Goal: Task Accomplishment & Management: Manage account settings

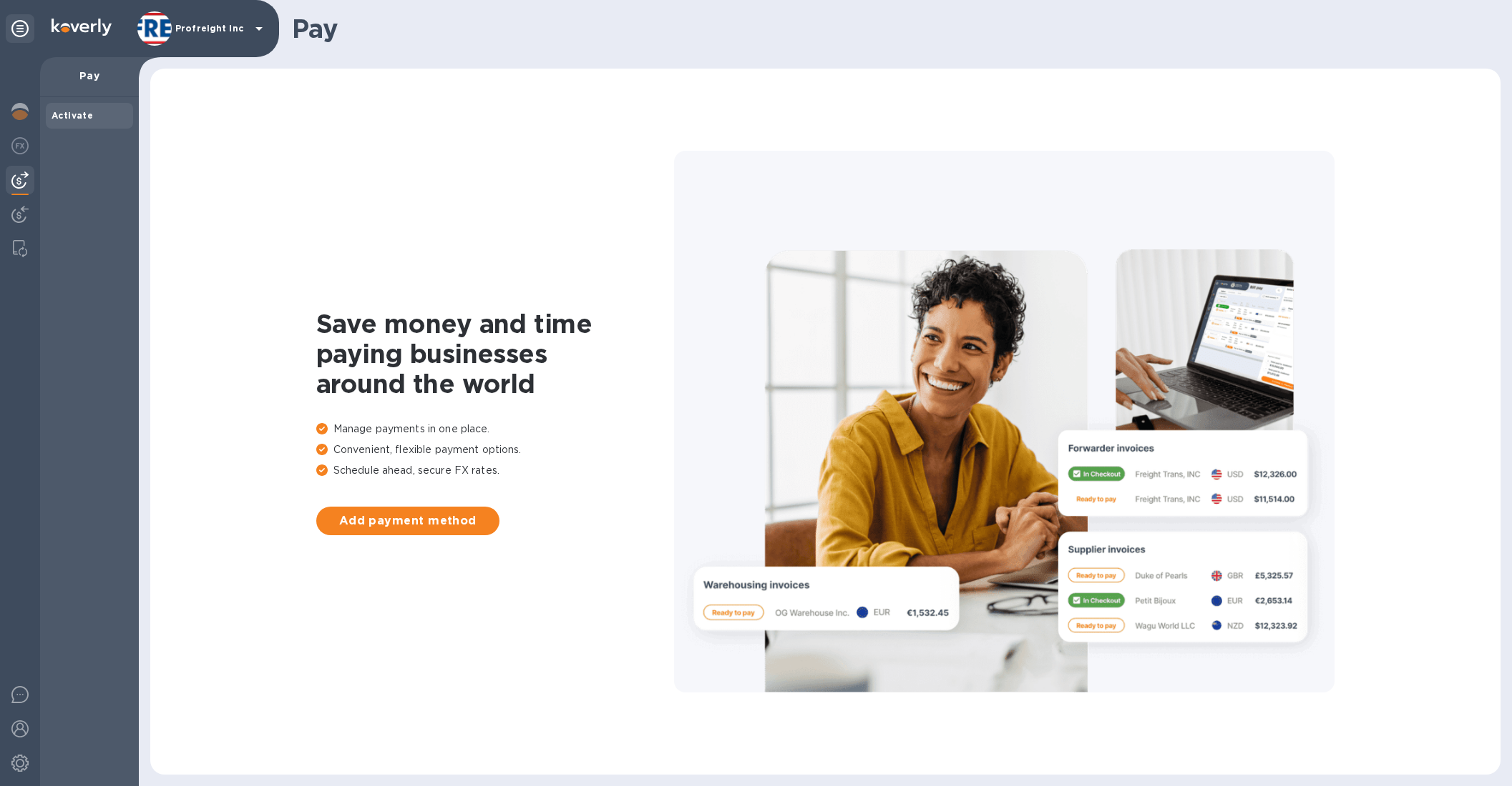
click at [180, 19] on div "Profreight Inc" at bounding box center [202, 28] width 130 height 34
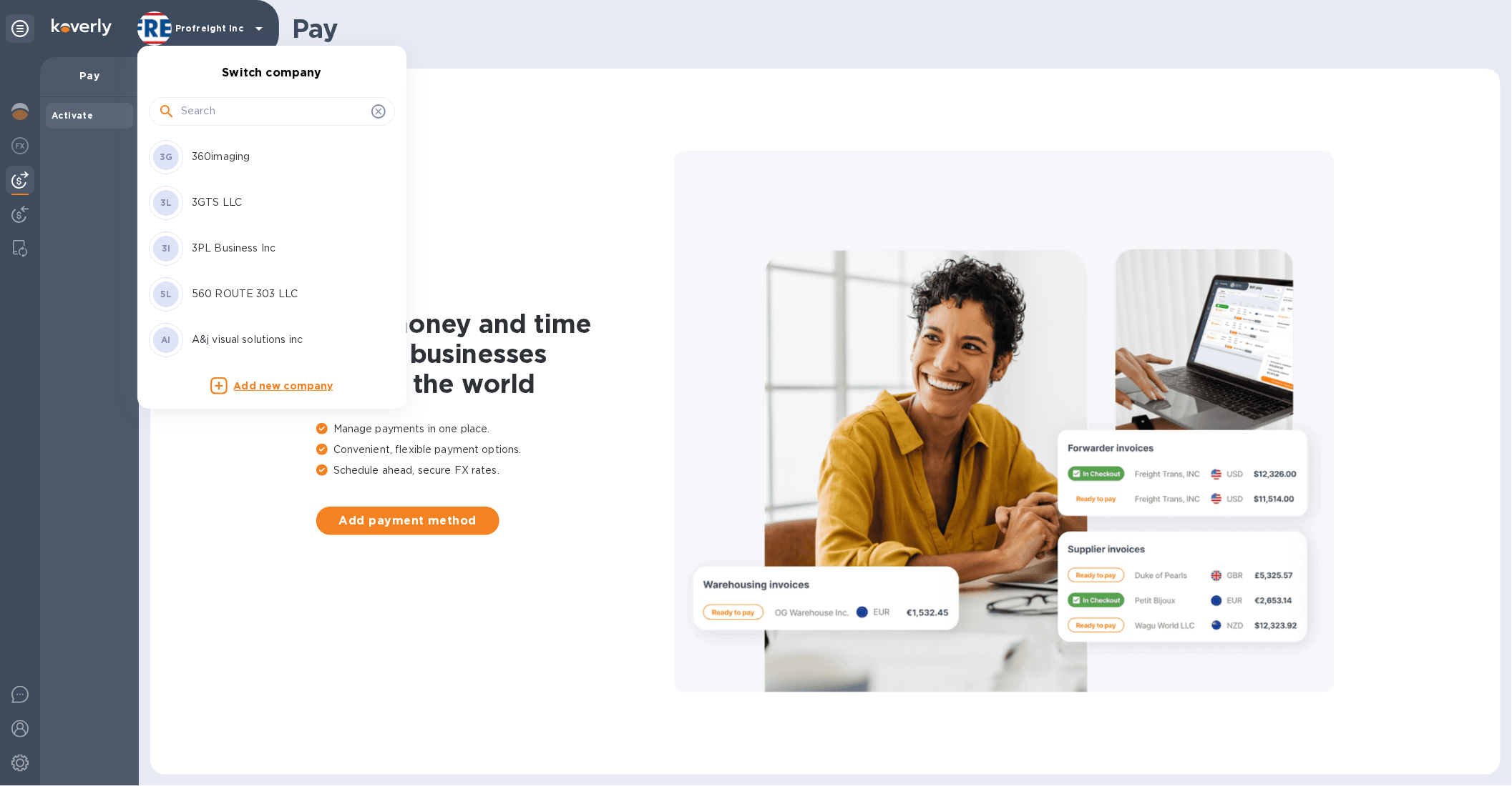
click at [188, 105] on input "text" at bounding box center [273, 111] width 185 height 21
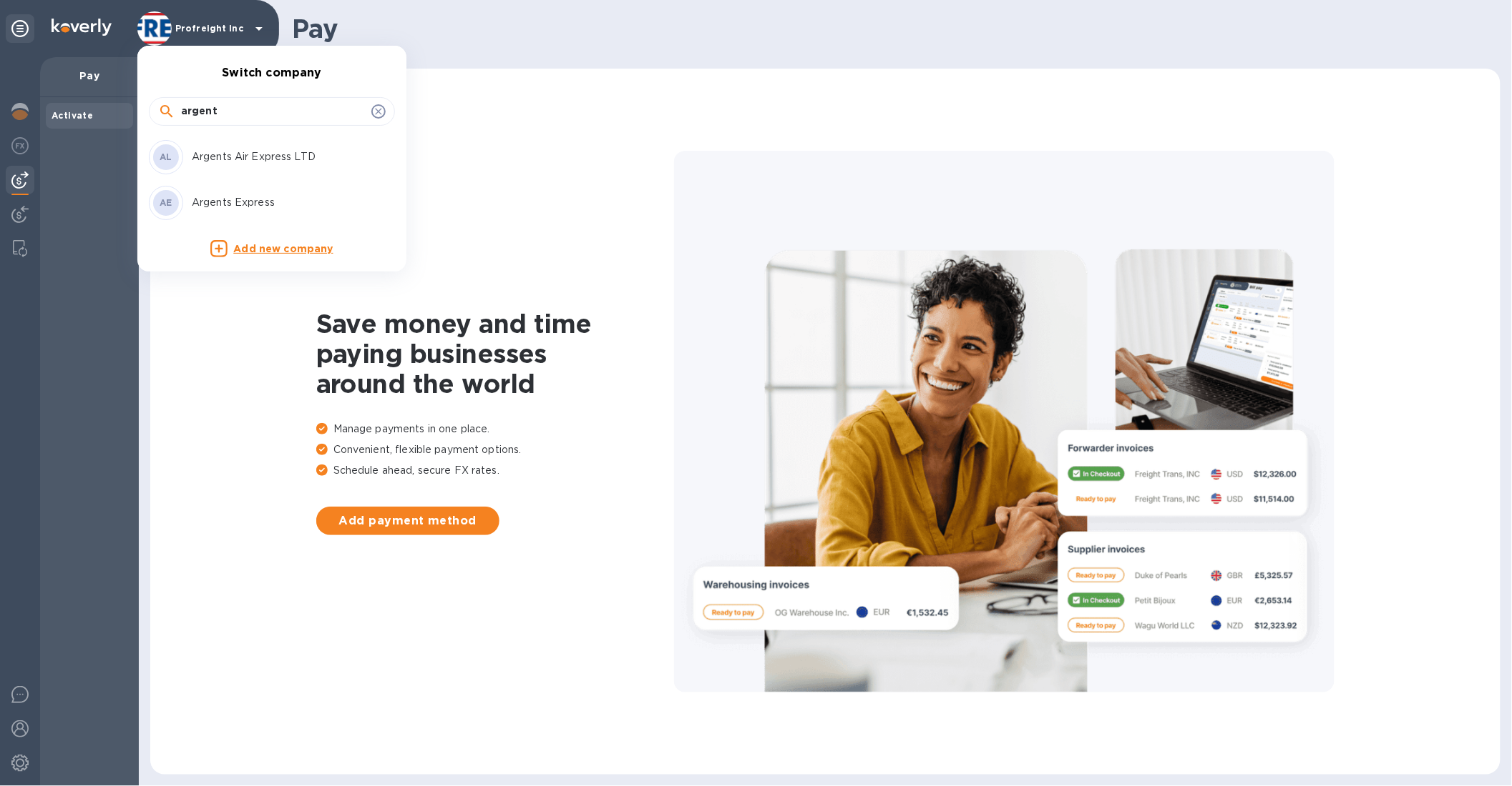
type input "argent"
click at [240, 150] on p "Argents Air Express LTD" at bounding box center [282, 157] width 180 height 15
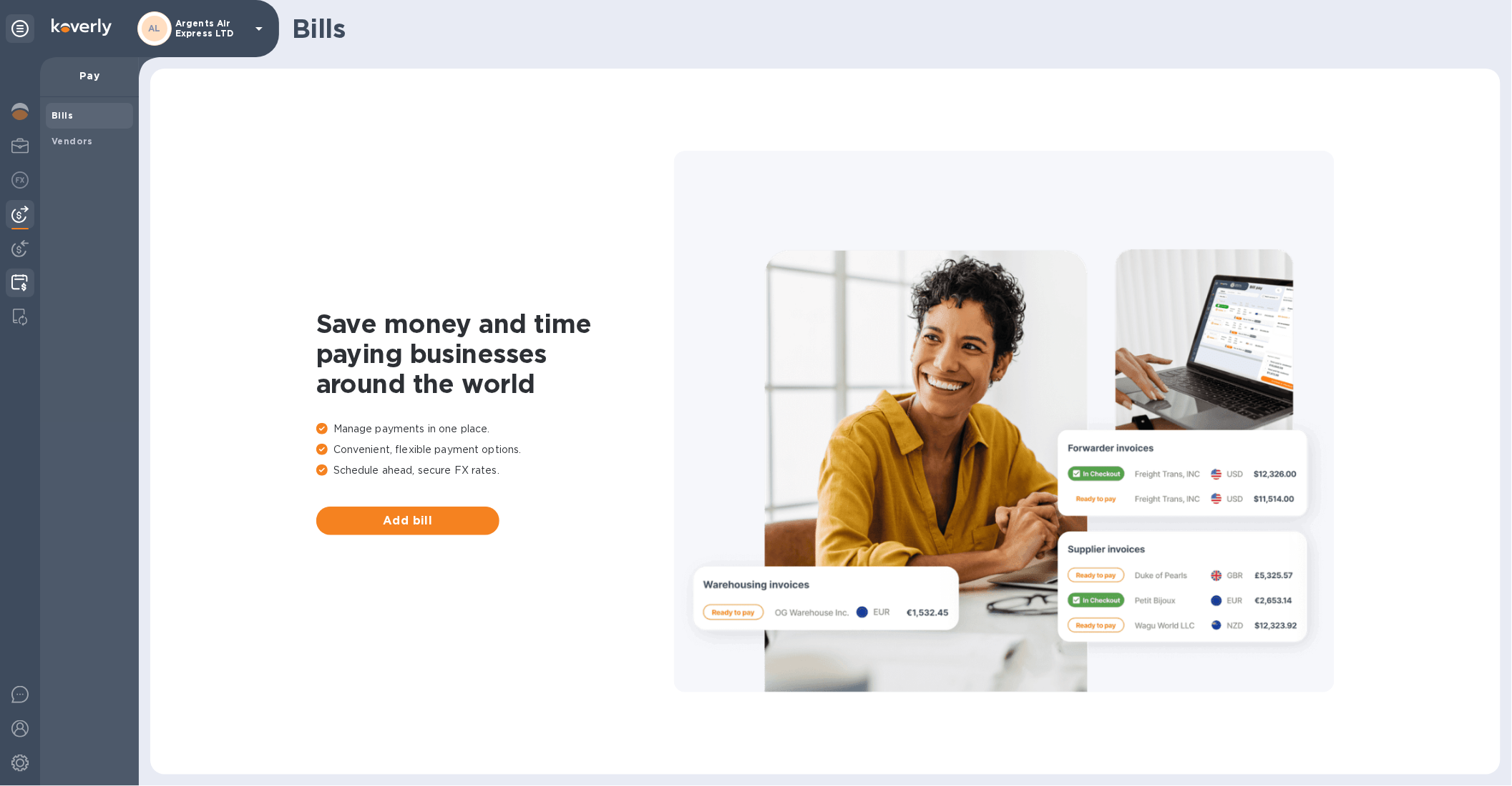
click at [22, 278] on img at bounding box center [19, 283] width 16 height 17
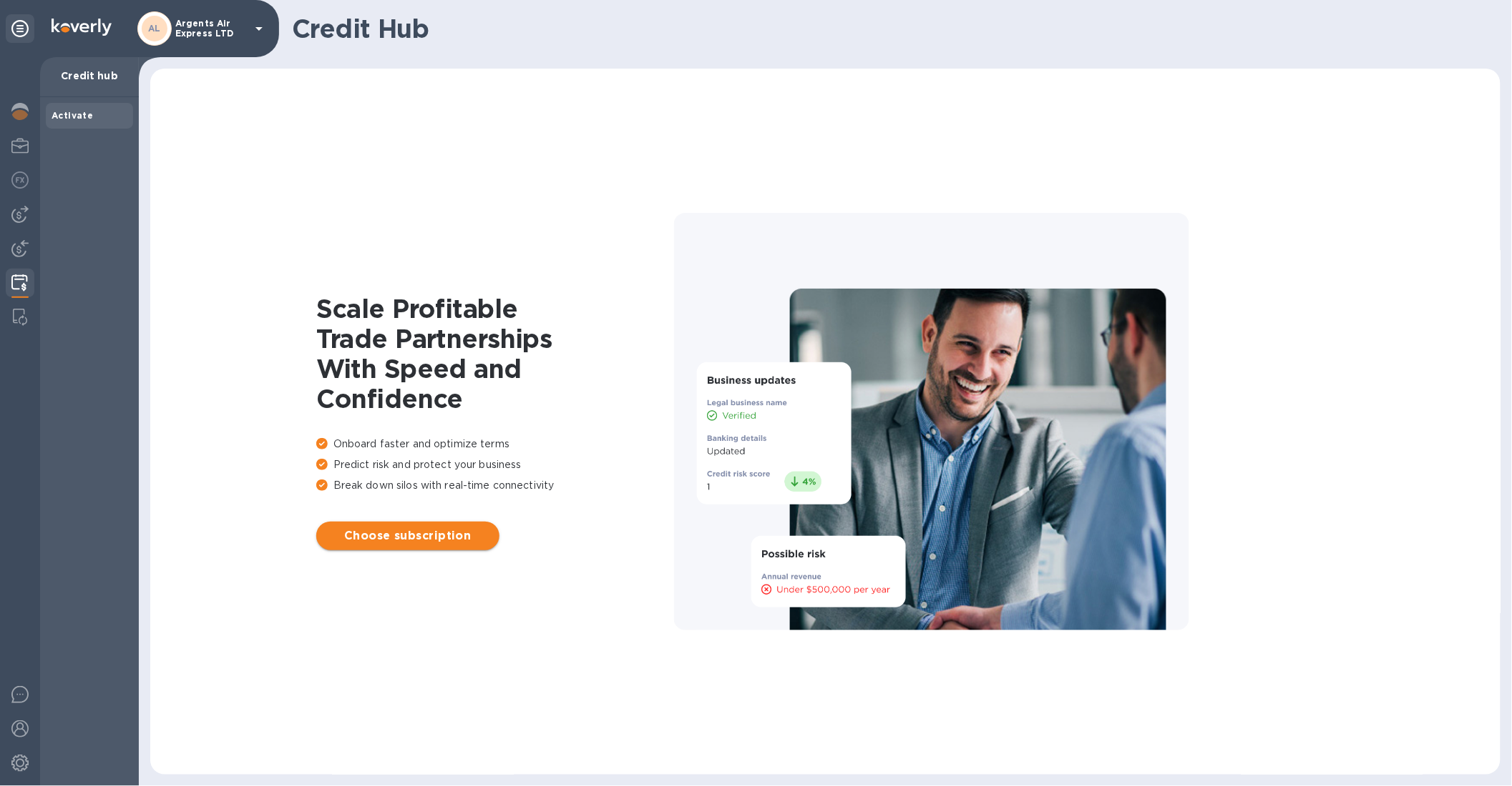
click at [393, 527] on span "Choose subscription" at bounding box center [408, 535] width 160 height 17
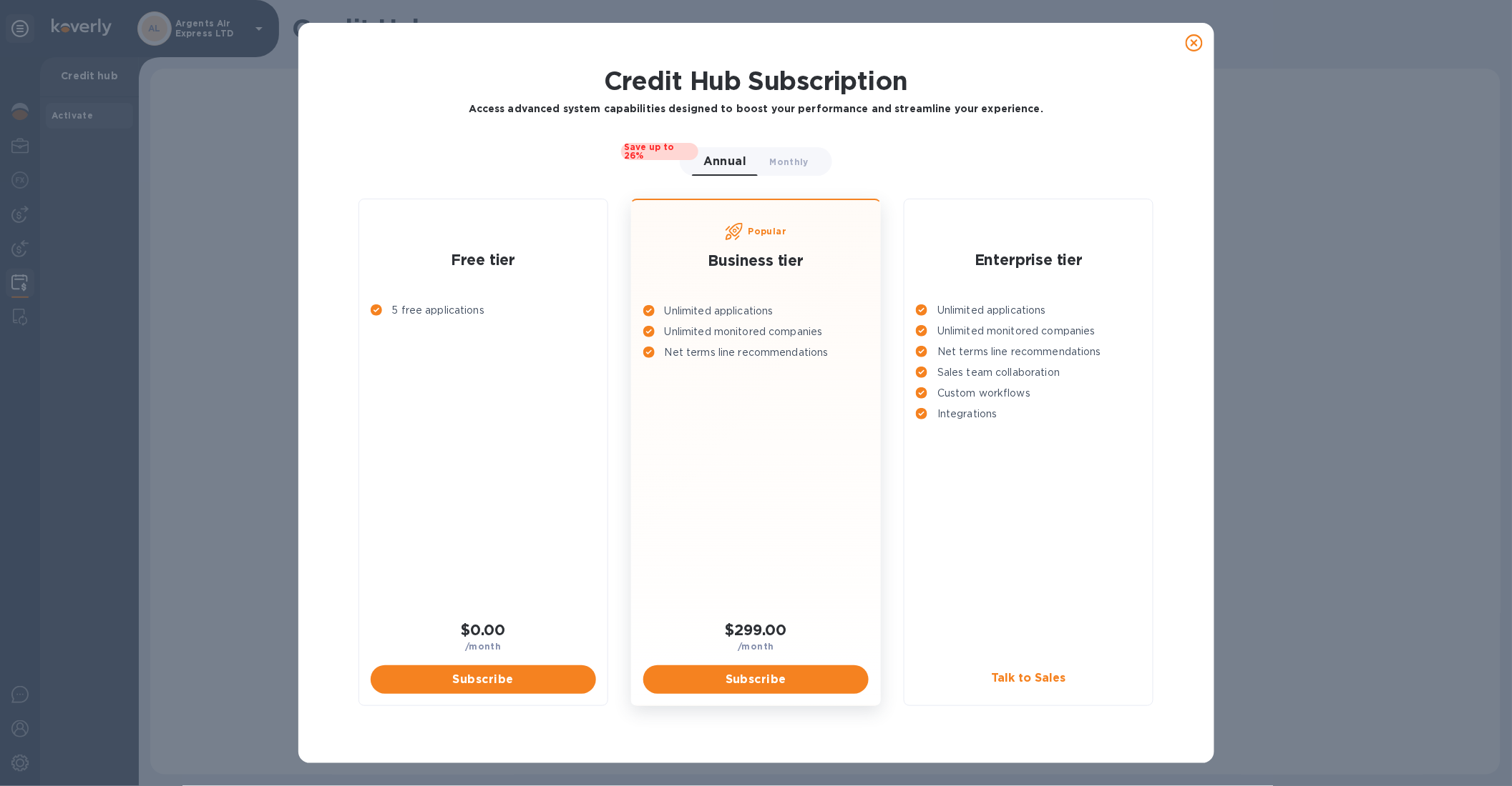
click at [1197, 42] on icon at bounding box center [1193, 42] width 17 height 17
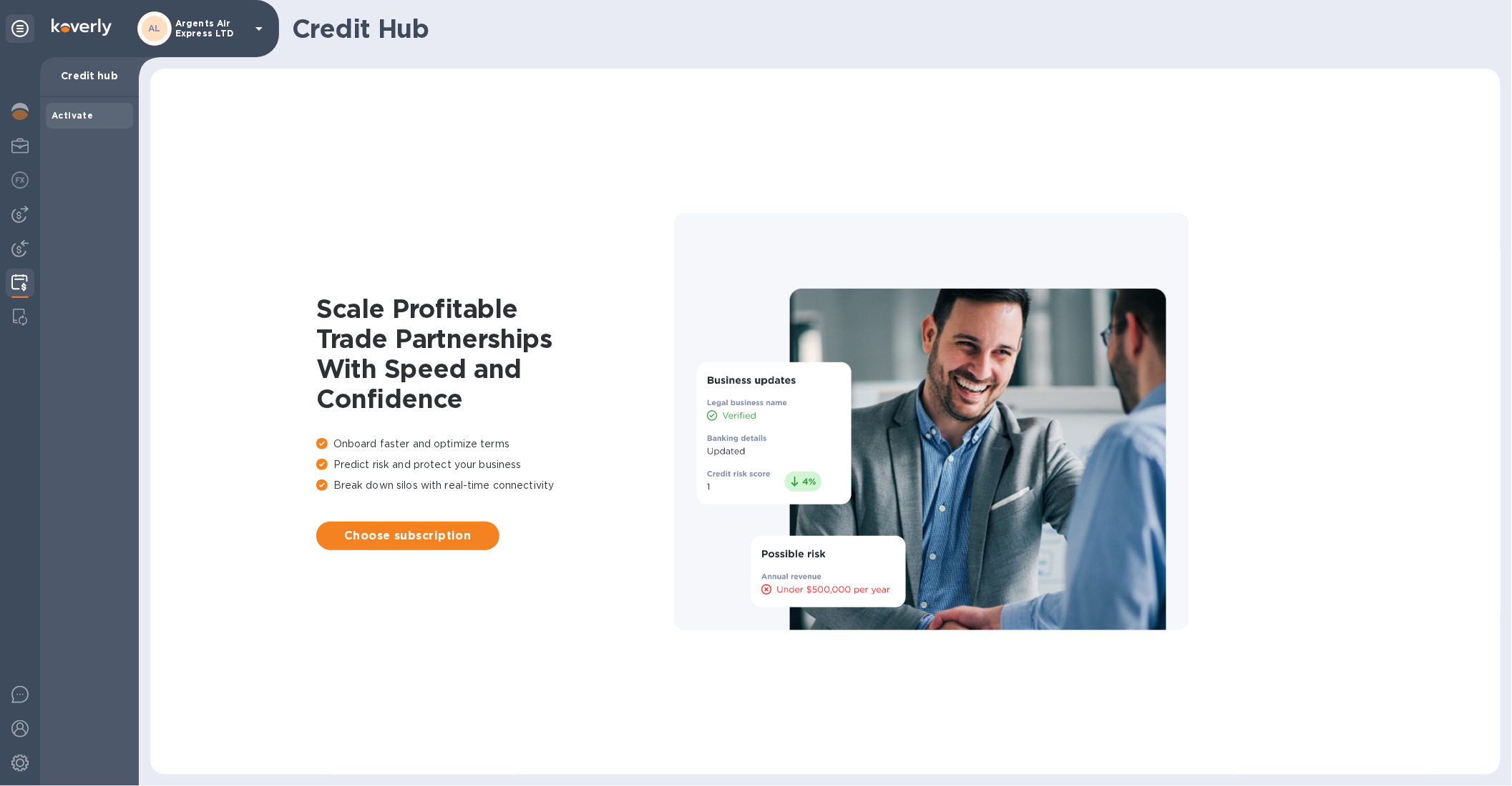
click at [213, 27] on p "Argents Air Express LTD" at bounding box center [211, 29] width 72 height 20
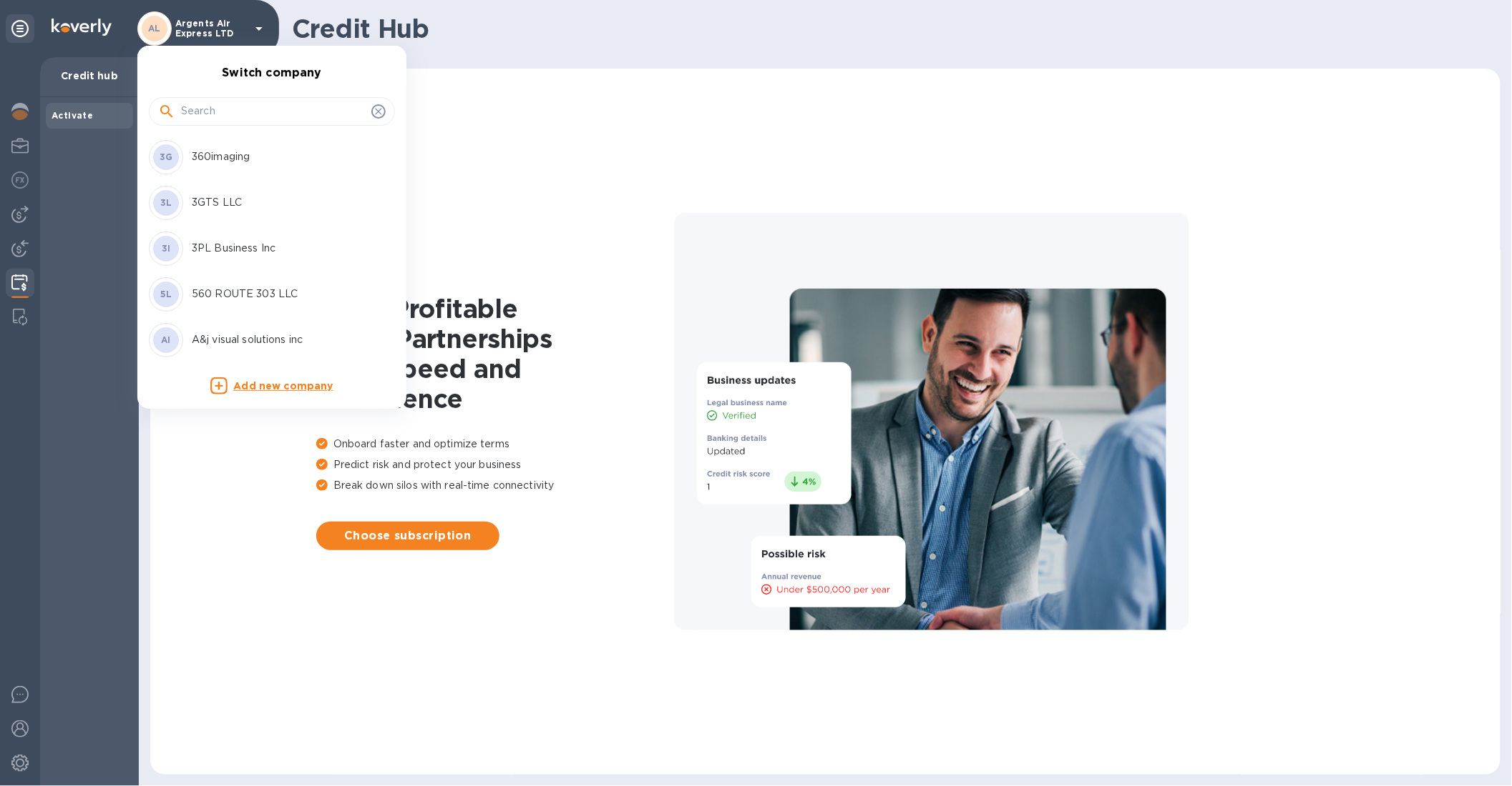
click at [205, 116] on input "text" at bounding box center [273, 111] width 185 height 21
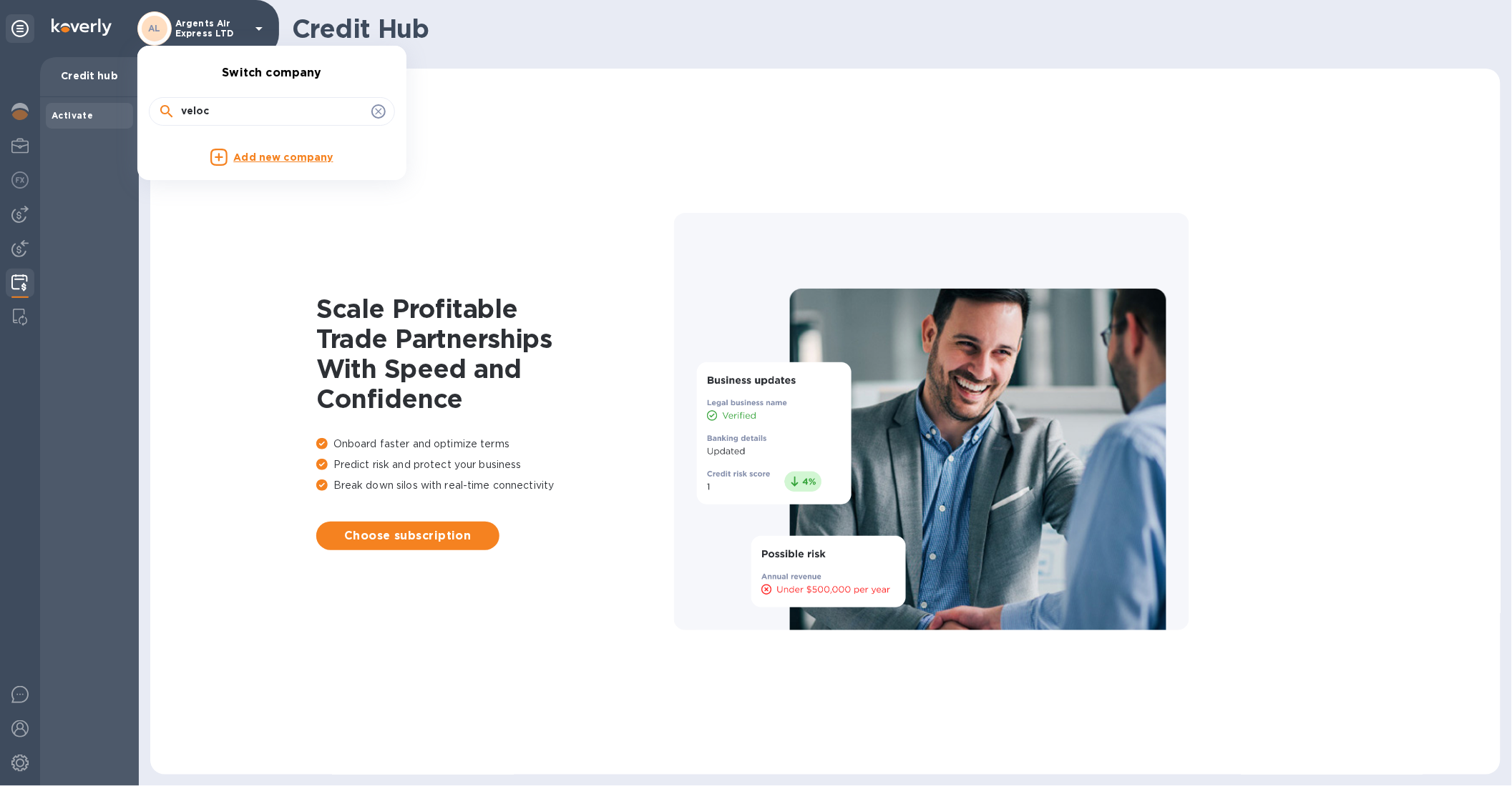
type input "veloc"
click at [63, 770] on div at bounding box center [756, 393] width 1512 height 786
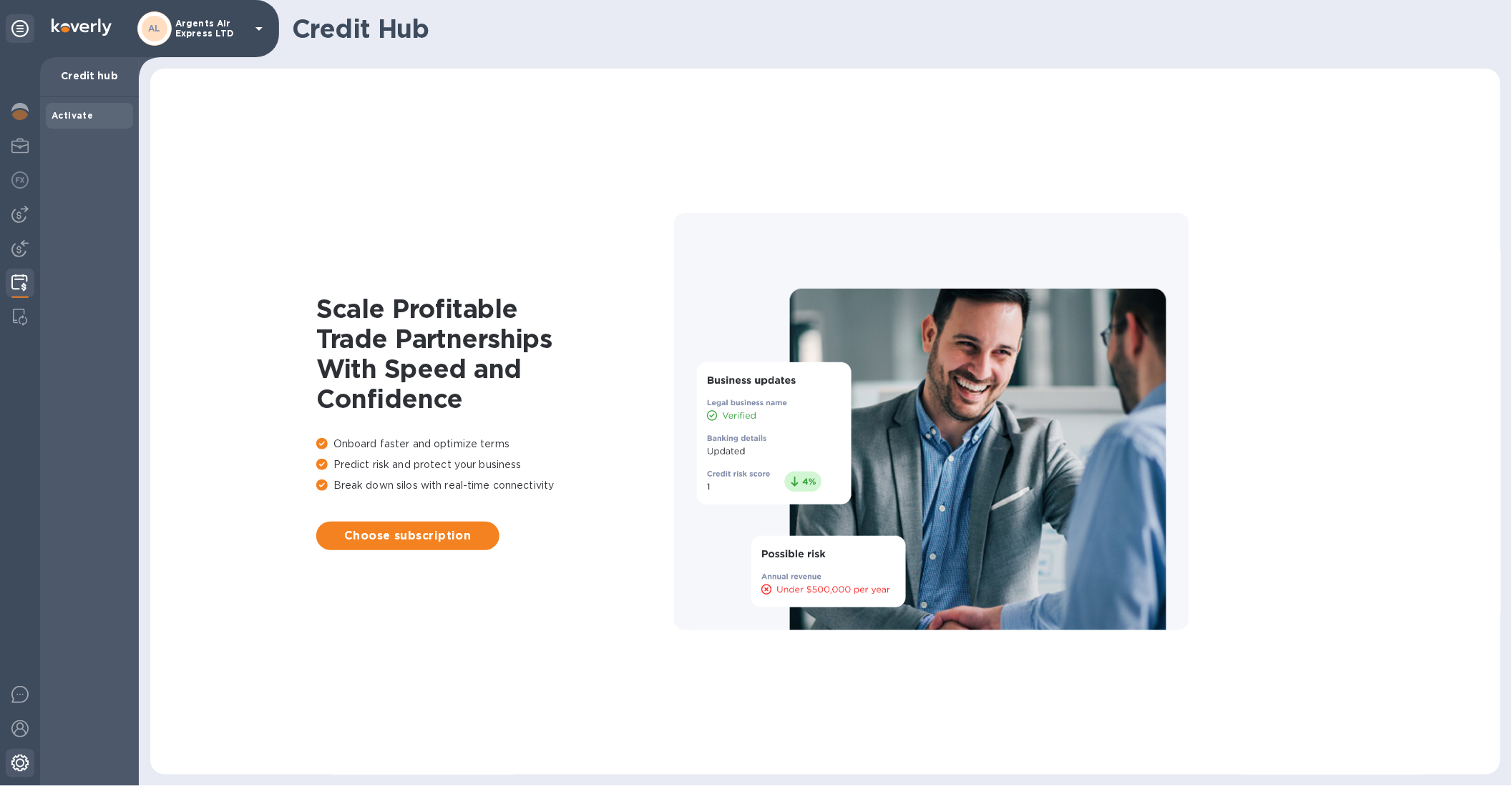
drag, startPoint x: 26, startPoint y: 758, endPoint x: 18, endPoint y: 769, distance: 13.6
click at [26, 758] on img at bounding box center [19, 763] width 17 height 17
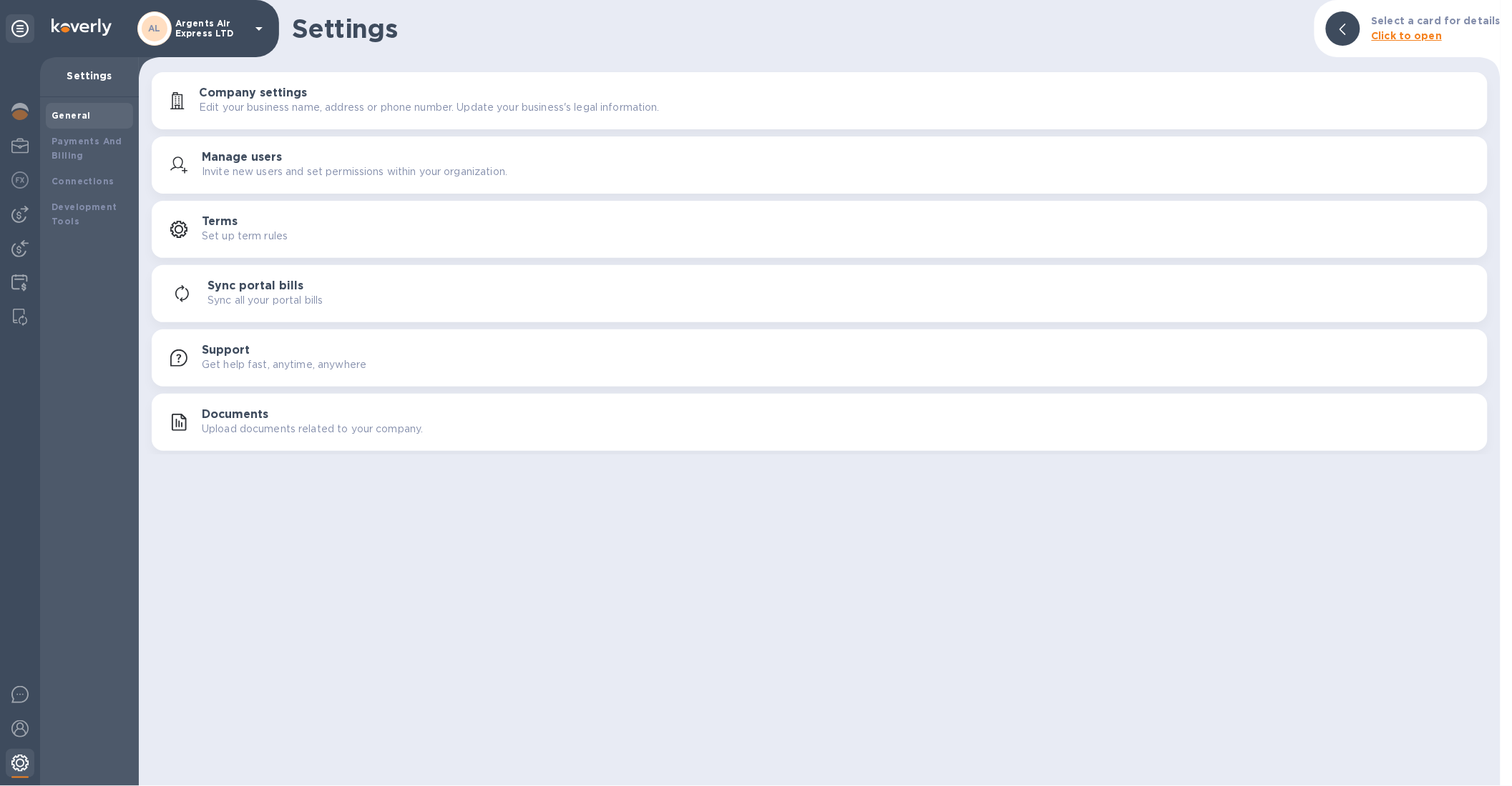
click at [17, 769] on img at bounding box center [19, 763] width 17 height 17
click at [203, 424] on p "Upload documents related to your company." at bounding box center [312, 428] width 221 height 15
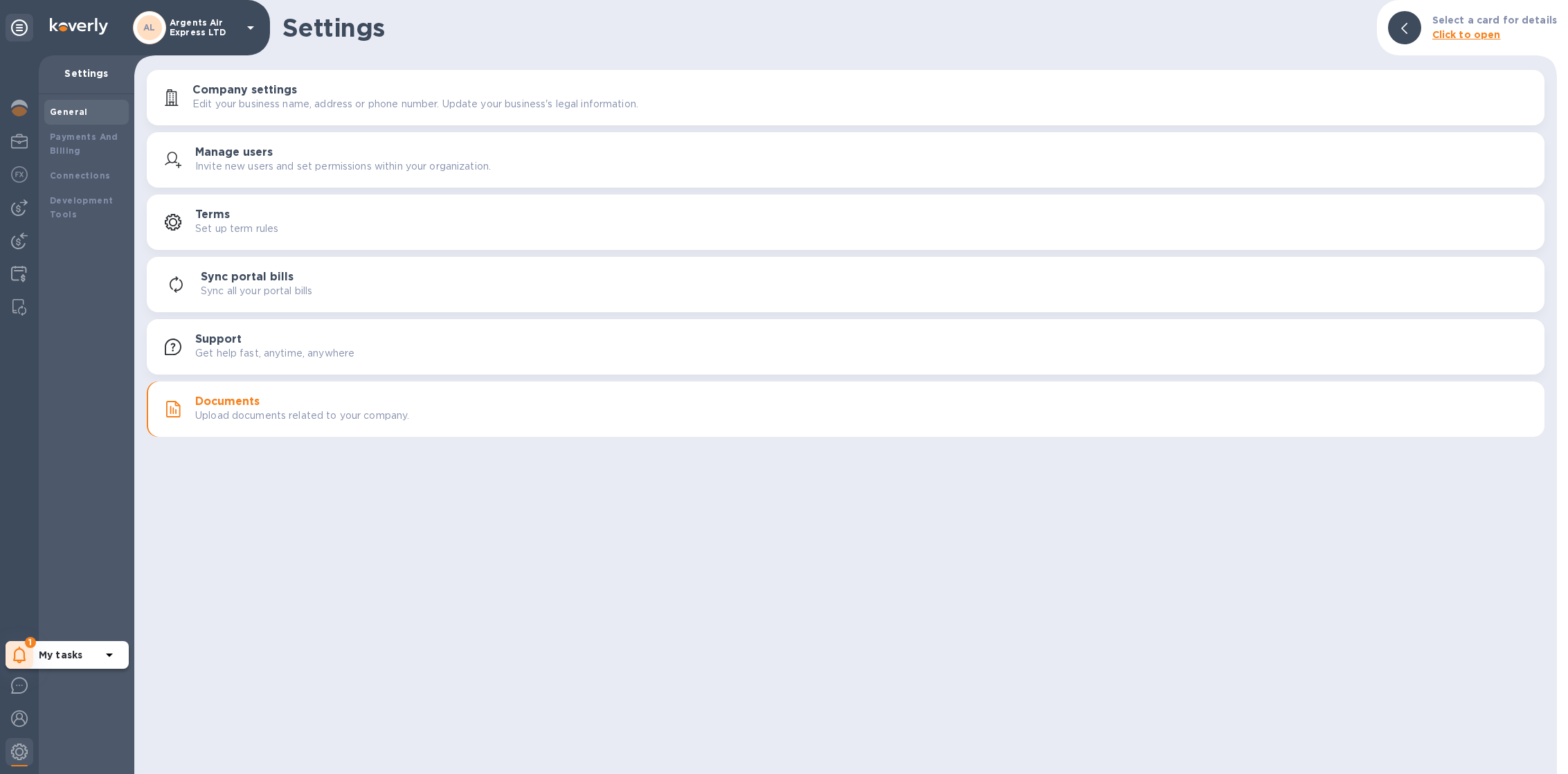
click at [25, 662] on div "1" at bounding box center [19, 655] width 28 height 28
click at [84, 617] on p "You have pending companies." at bounding box center [109, 612] width 142 height 15
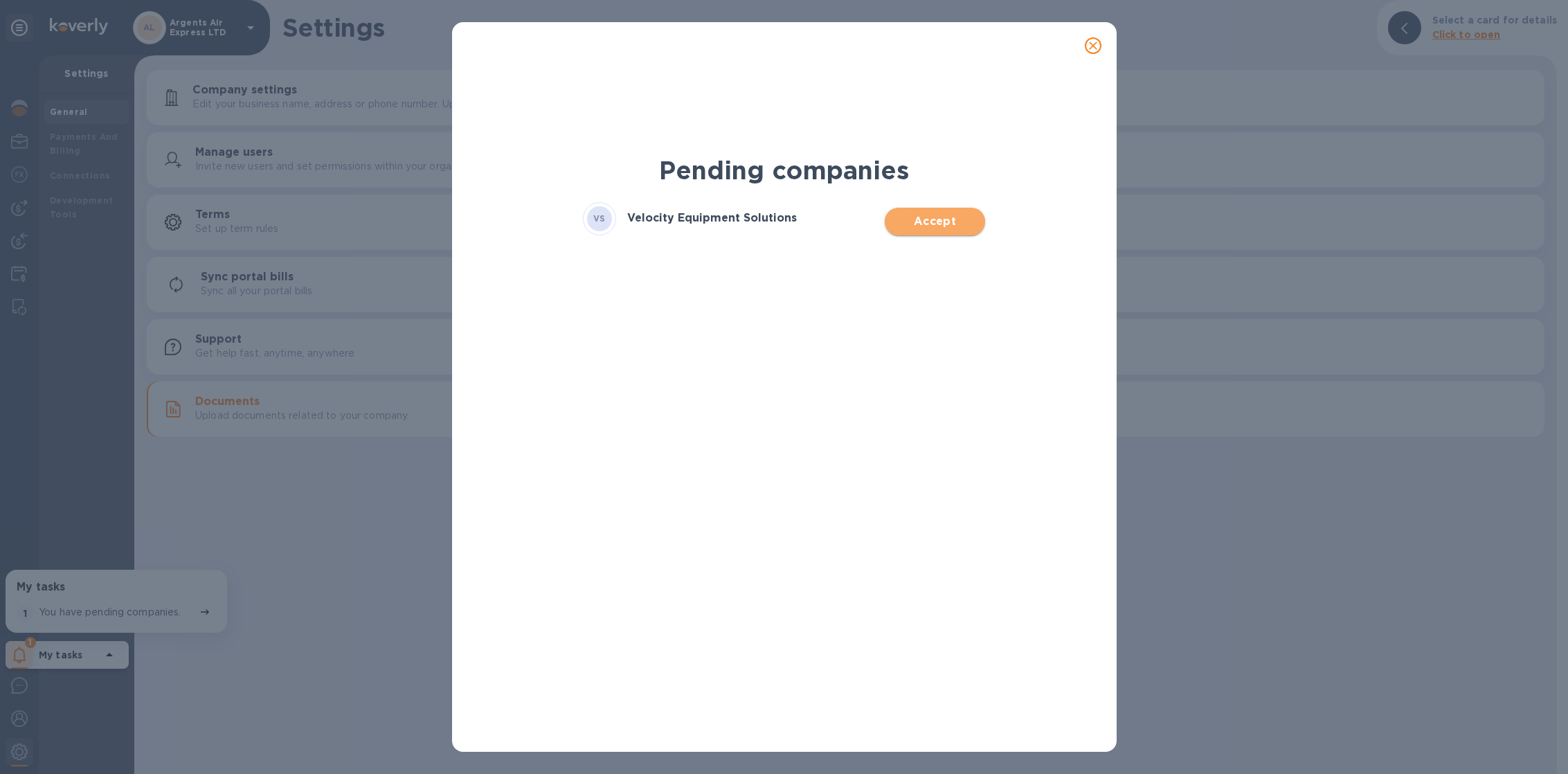
click at [912, 230] on button "Accept" at bounding box center [935, 222] width 101 height 28
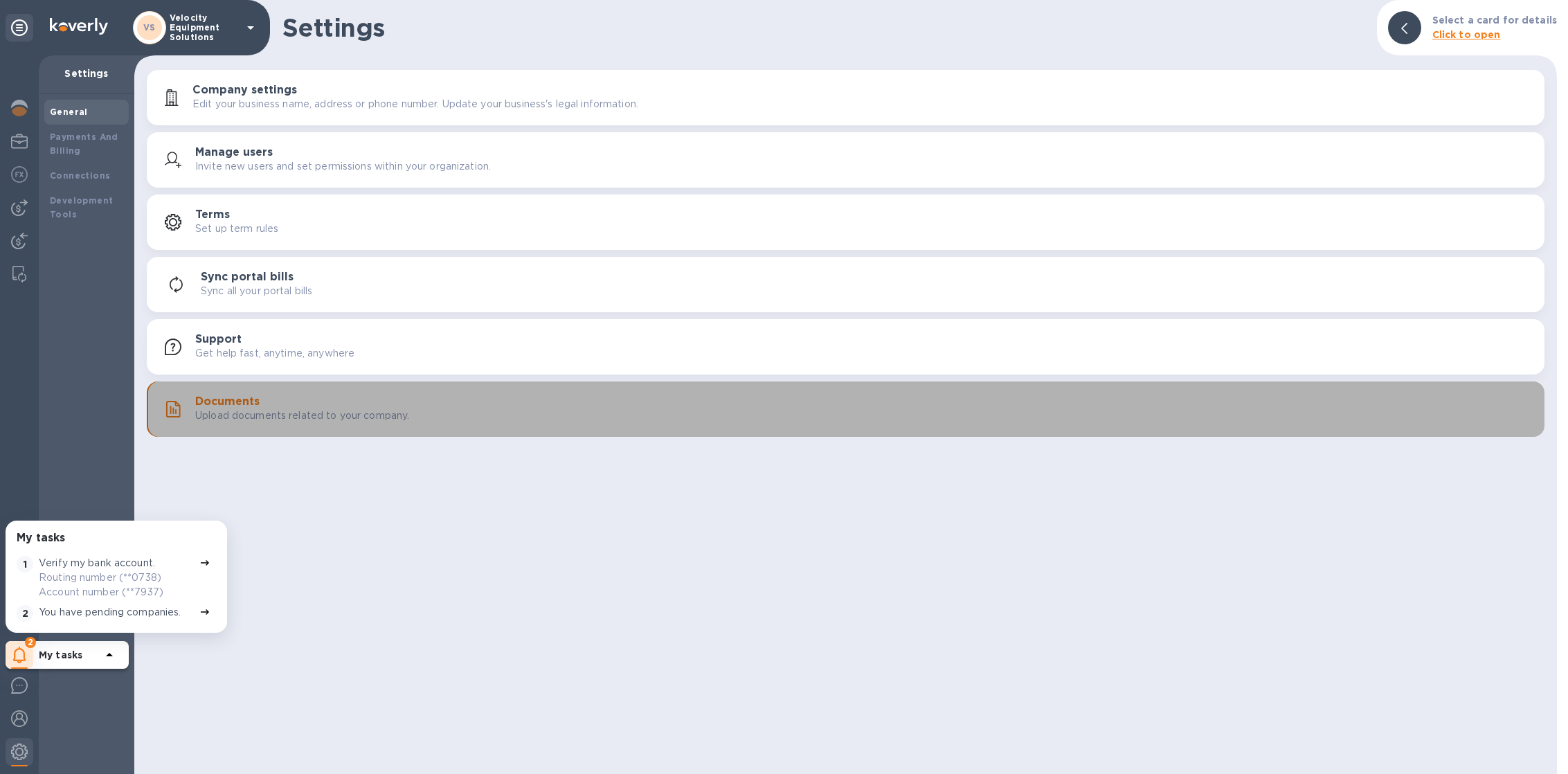
click at [256, 409] on p "Upload documents related to your company." at bounding box center [302, 415] width 214 height 15
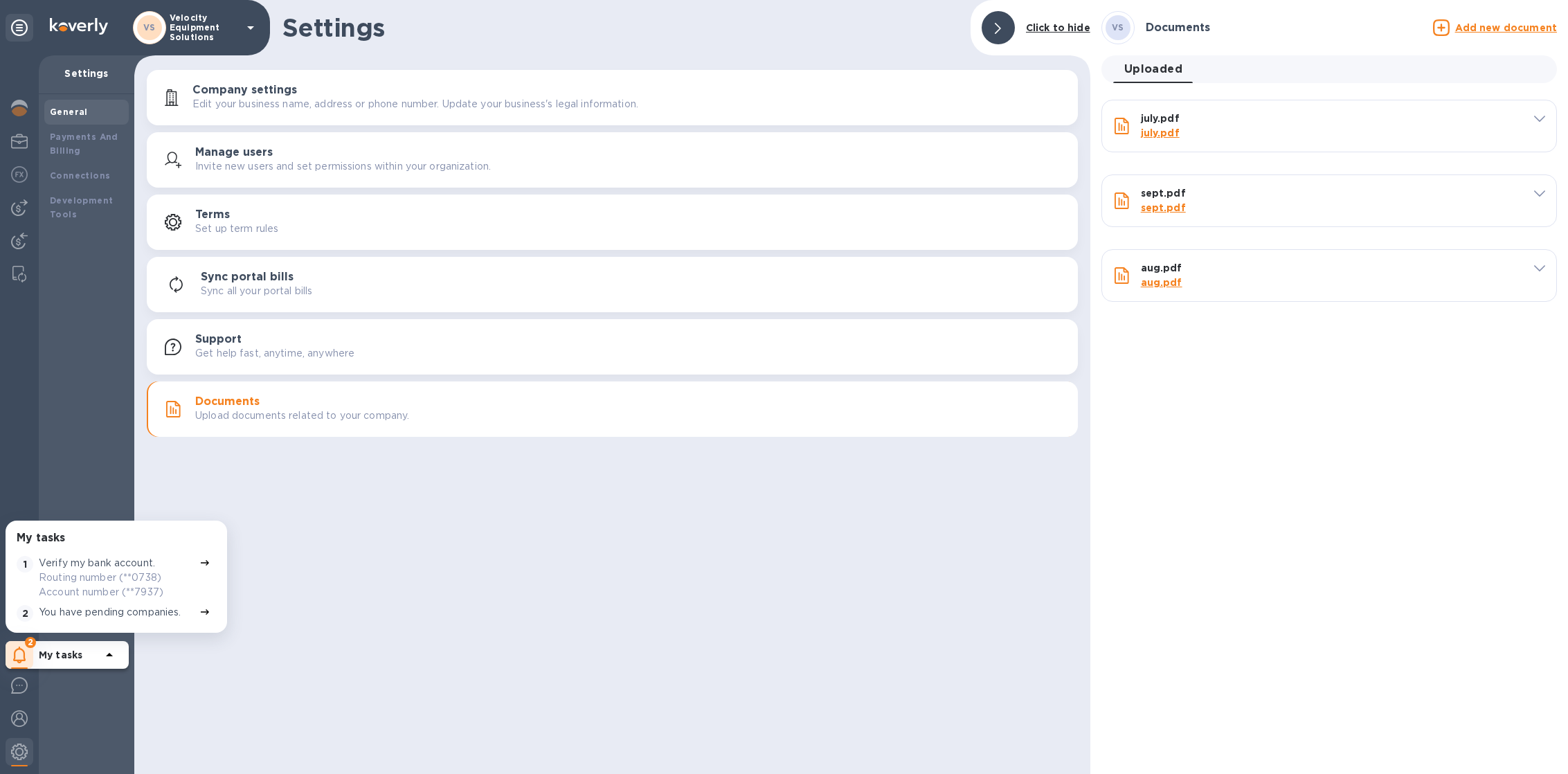
click at [1492, 34] on p "Add new document" at bounding box center [1506, 27] width 102 height 14
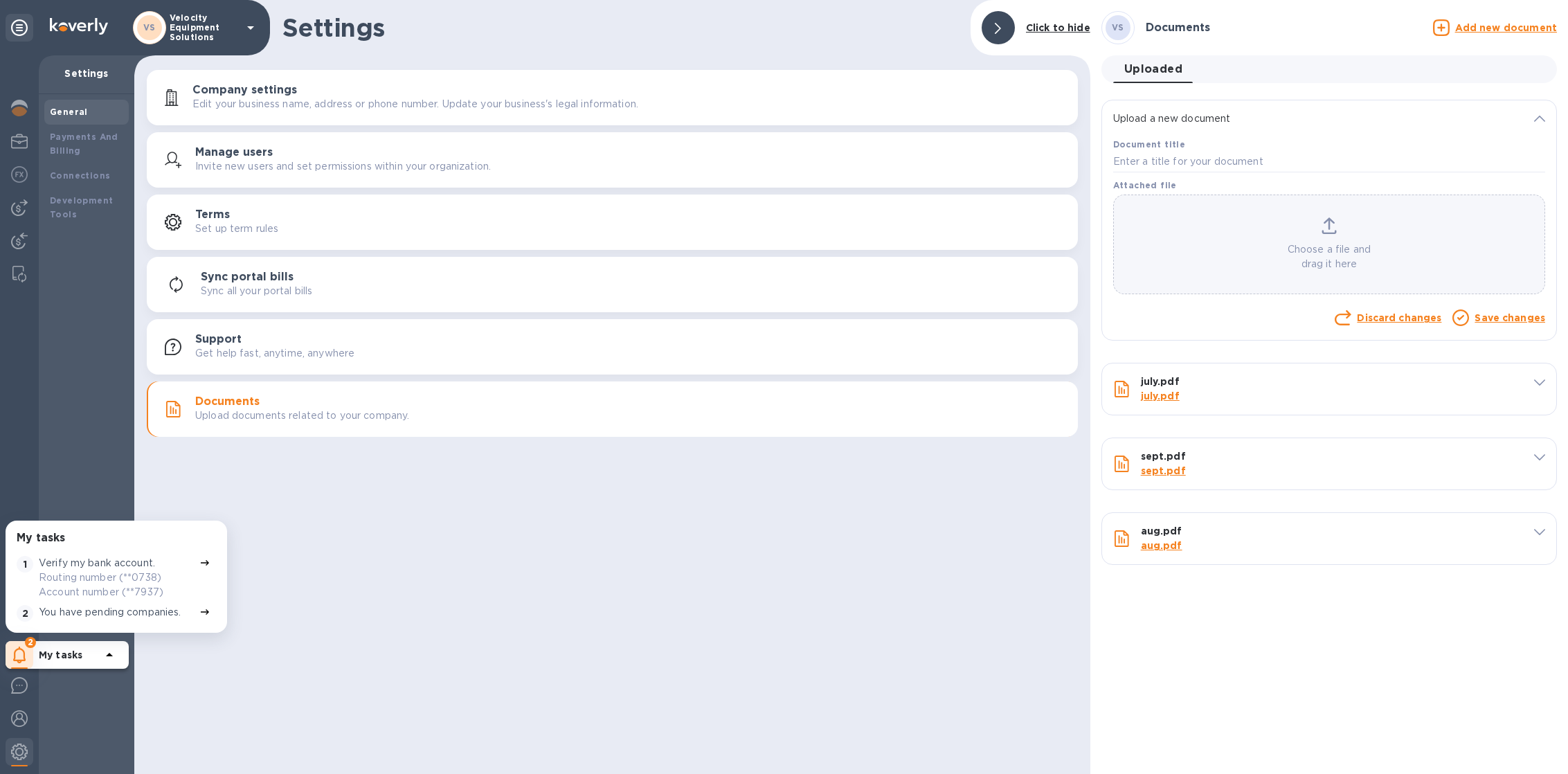
click at [1493, 28] on u "Add new document" at bounding box center [1506, 27] width 102 height 11
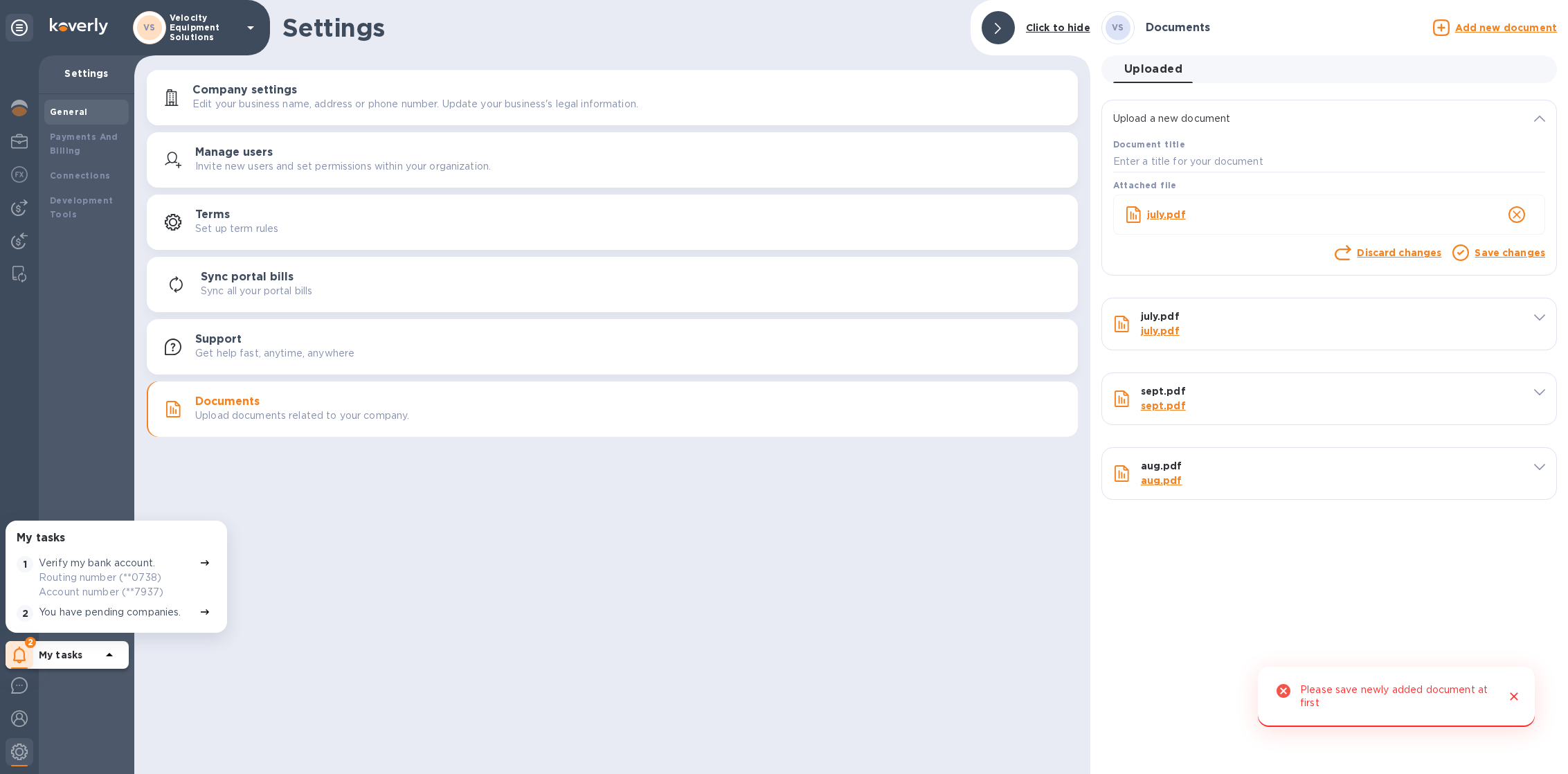
click at [1485, 248] on link "Save changes" at bounding box center [1510, 253] width 71 height 11
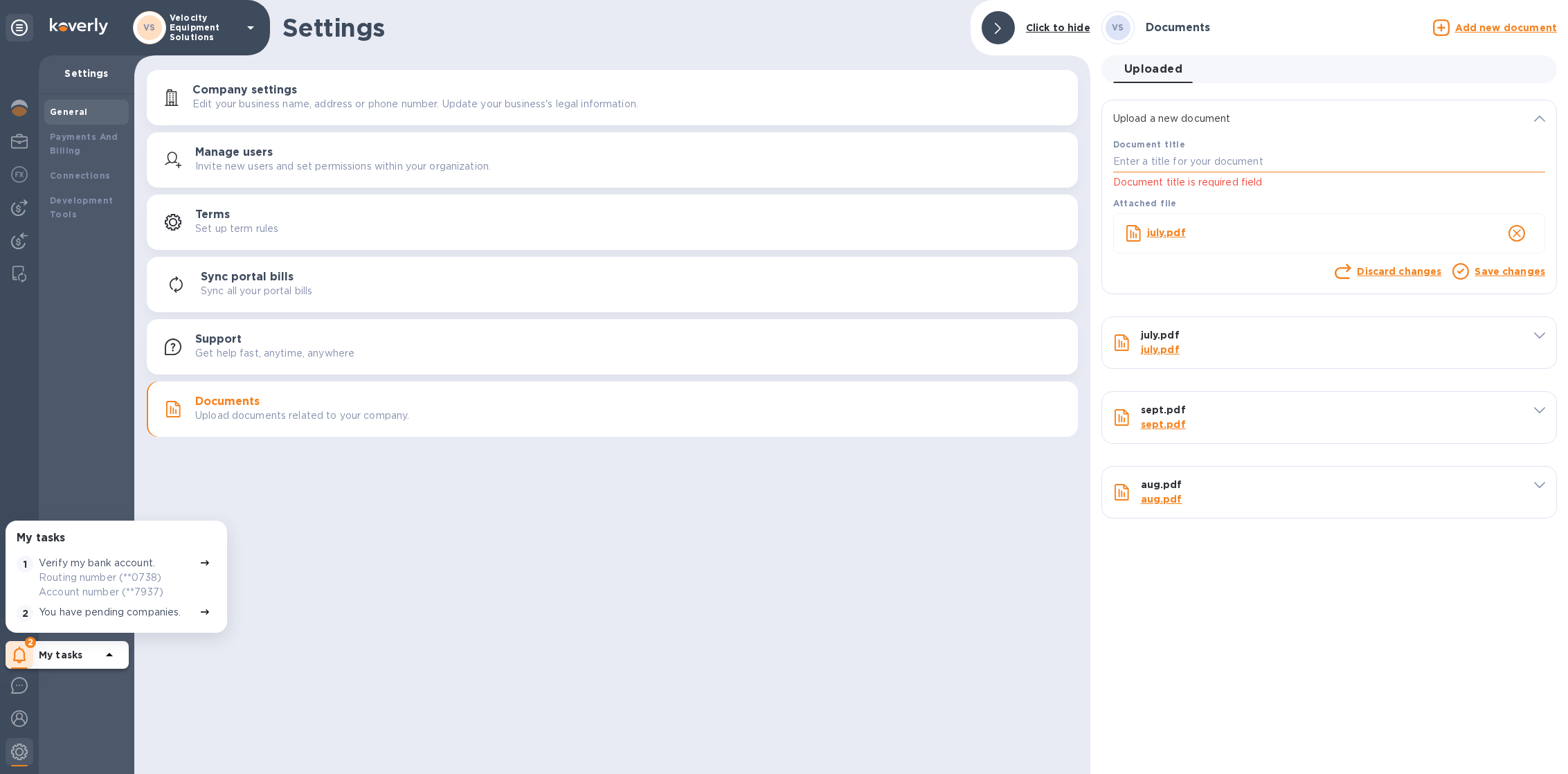
click at [1352, 167] on input "text" at bounding box center [1329, 162] width 432 height 20
type input "july 1"
click at [1517, 272] on link "Save changes" at bounding box center [1510, 271] width 71 height 11
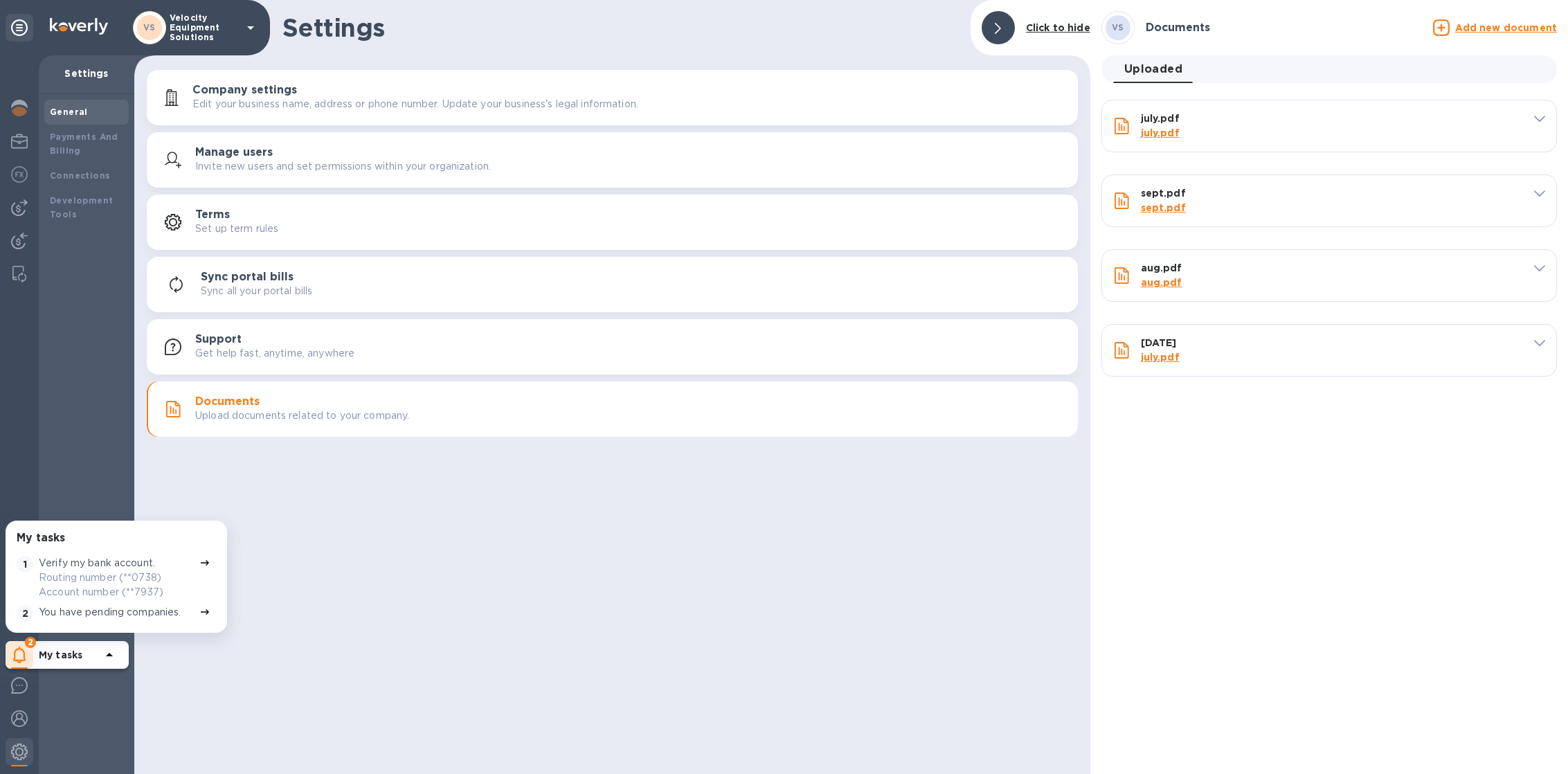
click at [1505, 29] on u "Add new document" at bounding box center [1506, 27] width 102 height 11
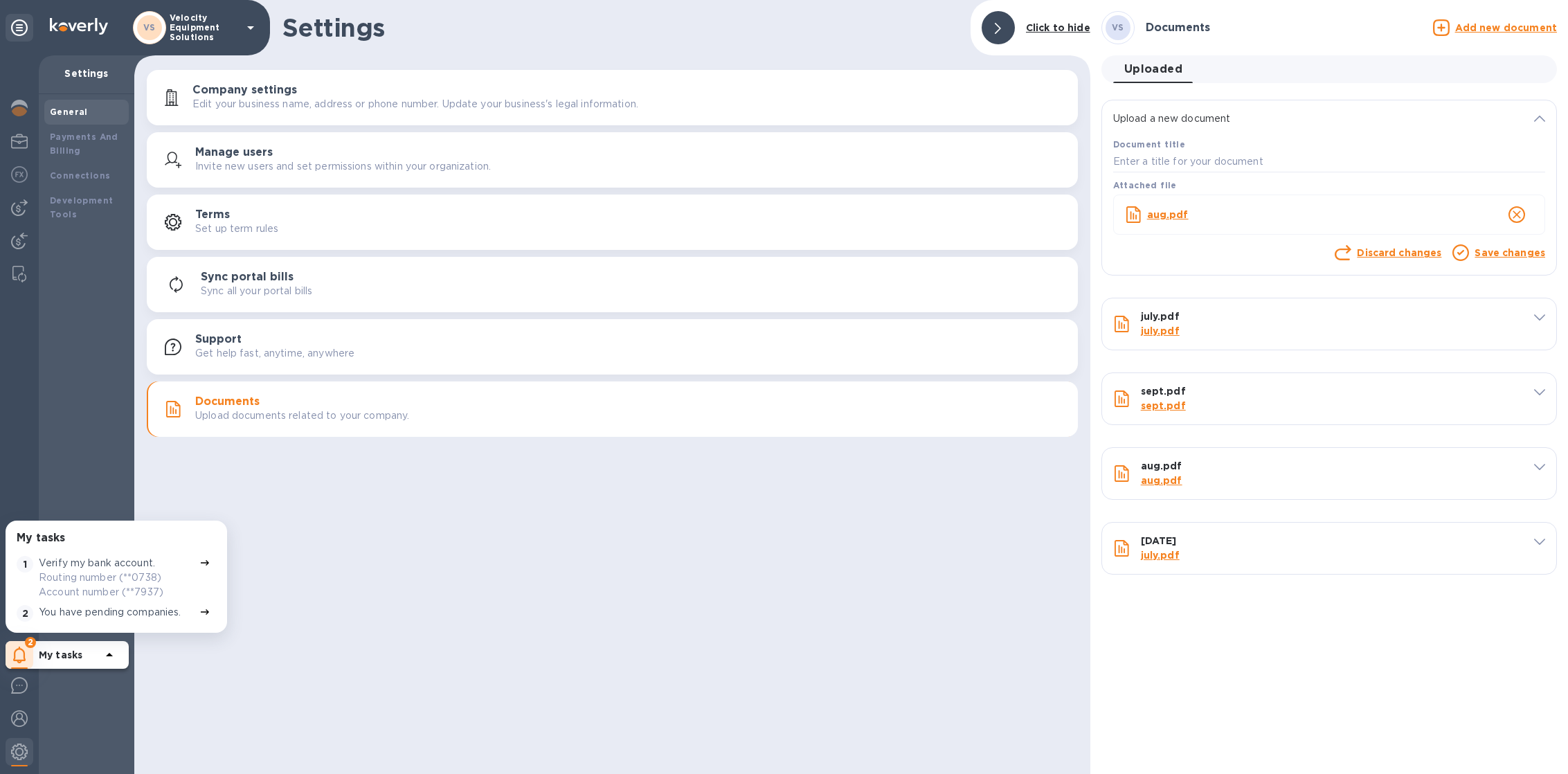
click at [1269, 172] on div "Document title" at bounding box center [1329, 155] width 437 height 41
click at [1270, 157] on input "text" at bounding box center [1329, 162] width 432 height 20
type input "aug 1"
click at [1475, 250] on div "Save changes" at bounding box center [1510, 254] width 76 height 23
click at [1482, 253] on link "Save changes" at bounding box center [1510, 253] width 71 height 11
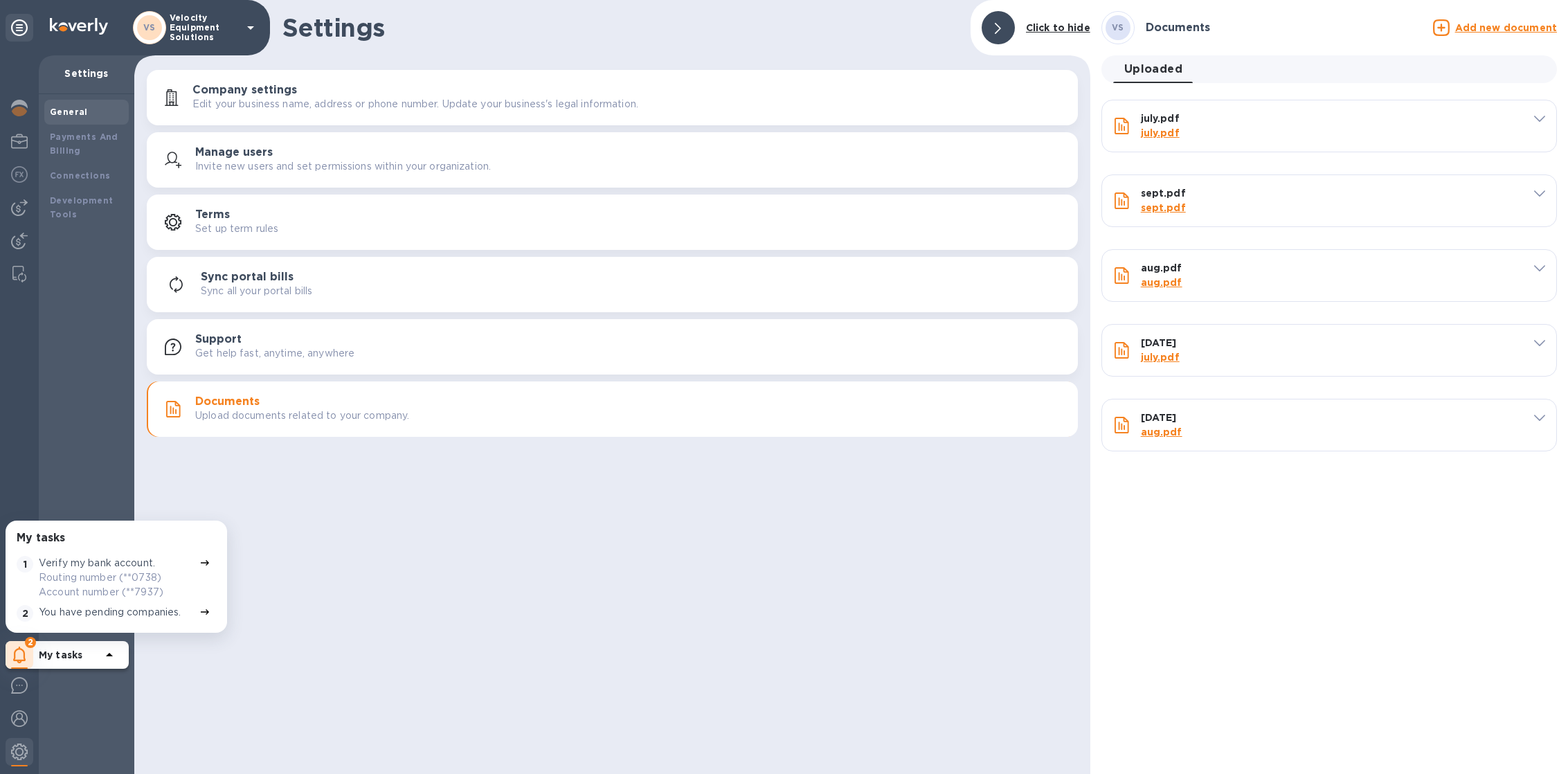
click at [1471, 25] on u "Add new document" at bounding box center [1506, 27] width 102 height 11
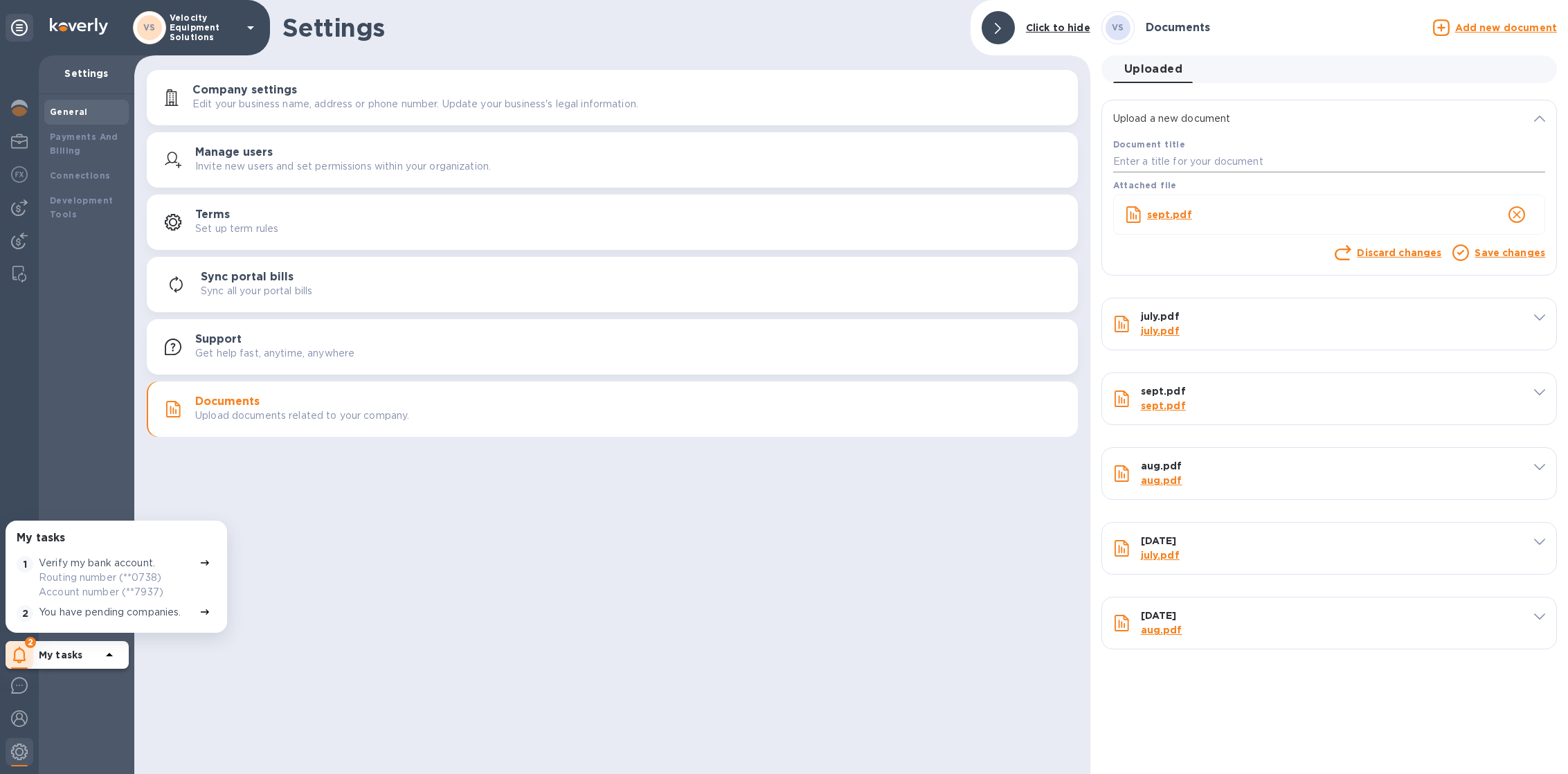
click at [1310, 164] on input "text" at bounding box center [1329, 162] width 432 height 20
type input "sept 1"
click at [1536, 254] on link "Save changes" at bounding box center [1510, 253] width 71 height 11
